Goal: Entertainment & Leisure: Consume media (video, audio)

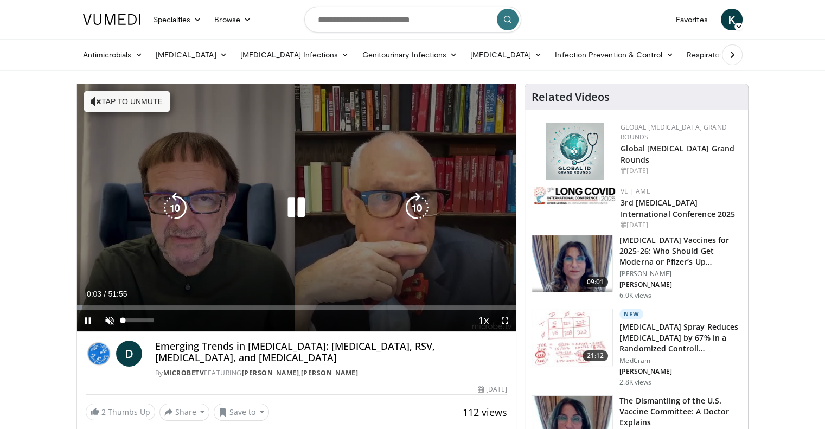
click at [108, 320] on div "10 seconds Tap to unmute" at bounding box center [296, 207] width 439 height 247
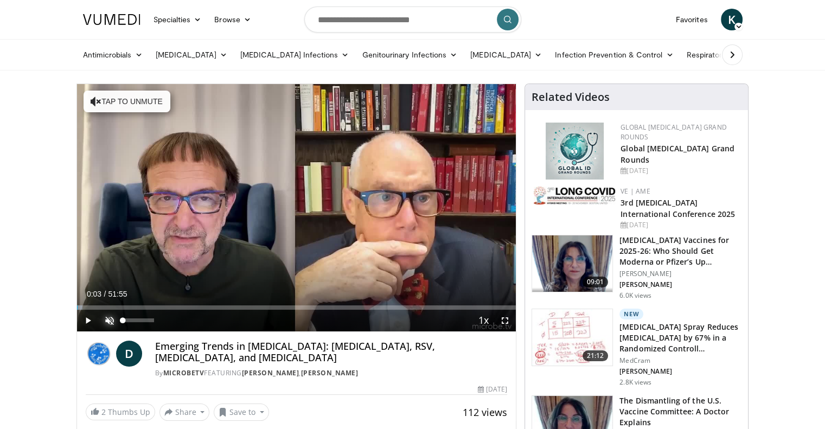
click at [108, 320] on span "Video Player" at bounding box center [110, 321] width 22 height 22
click at [87, 318] on span "Video Player" at bounding box center [88, 321] width 22 height 22
click at [88, 318] on span "Video Player" at bounding box center [88, 321] width 22 height 22
click at [85, 318] on span "Video Player" at bounding box center [88, 321] width 22 height 22
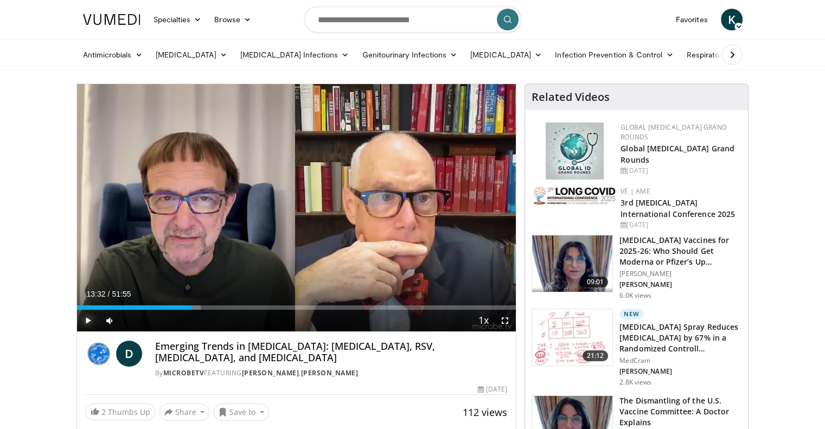
click at [85, 318] on span "Video Player" at bounding box center [88, 321] width 22 height 22
click at [87, 316] on span "Video Player" at bounding box center [88, 321] width 22 height 22
click at [85, 323] on span "Video Player" at bounding box center [88, 321] width 22 height 22
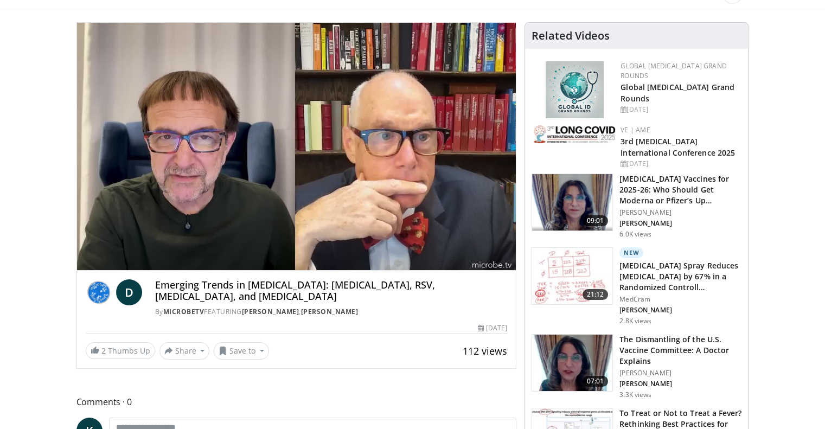
scroll to position [60, 0]
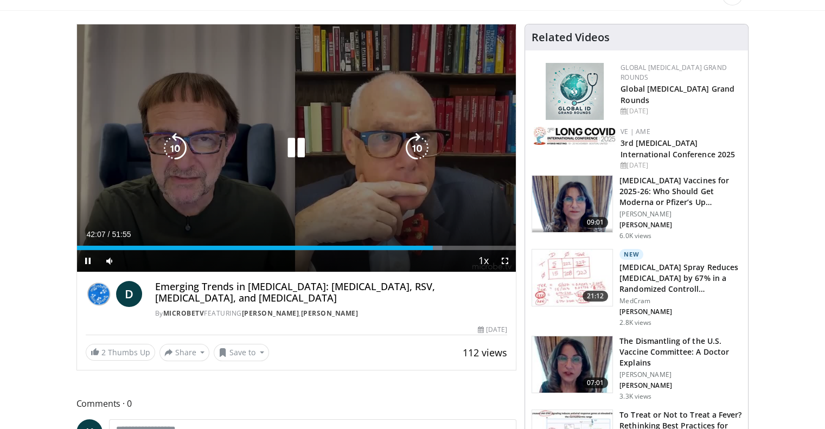
click at [298, 134] on icon "Video Player" at bounding box center [296, 148] width 30 height 30
